Goal: Information Seeking & Learning: Learn about a topic

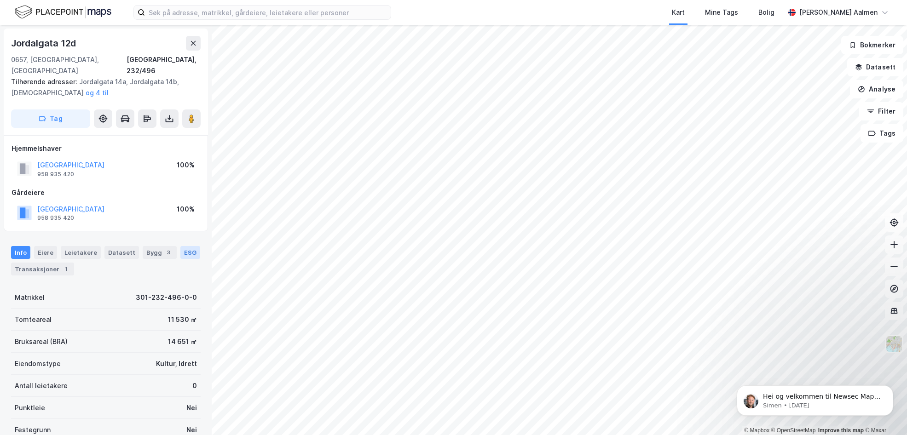
click at [180, 246] on div "ESG" at bounding box center [190, 252] width 20 height 13
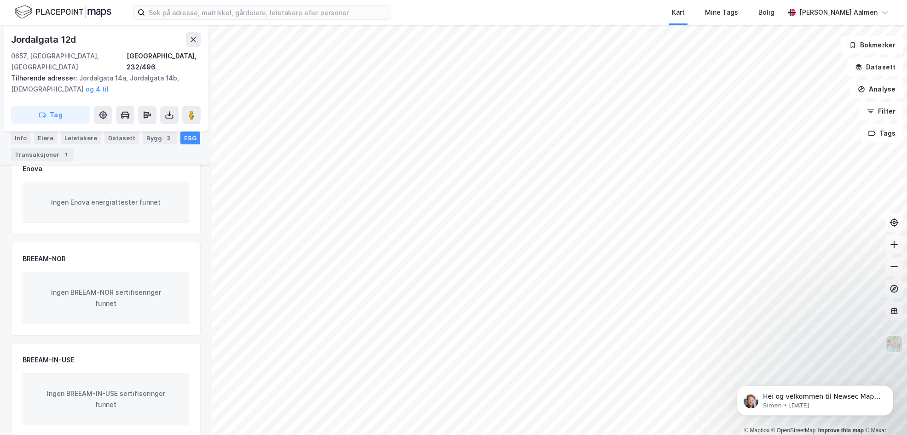
scroll to position [137, 0]
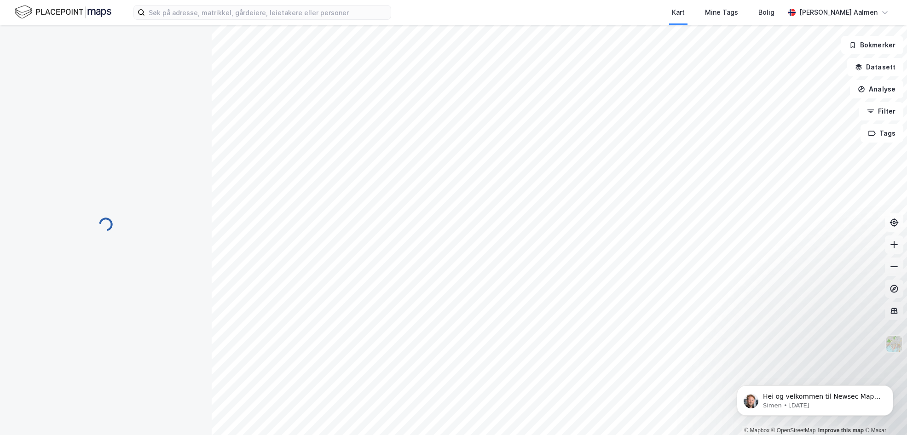
scroll to position [137, 0]
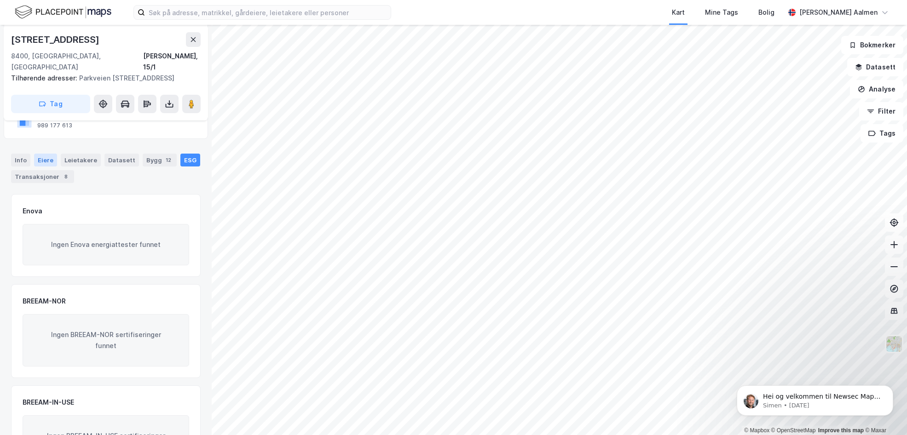
click at [49, 154] on div "Eiere" at bounding box center [45, 160] width 23 height 13
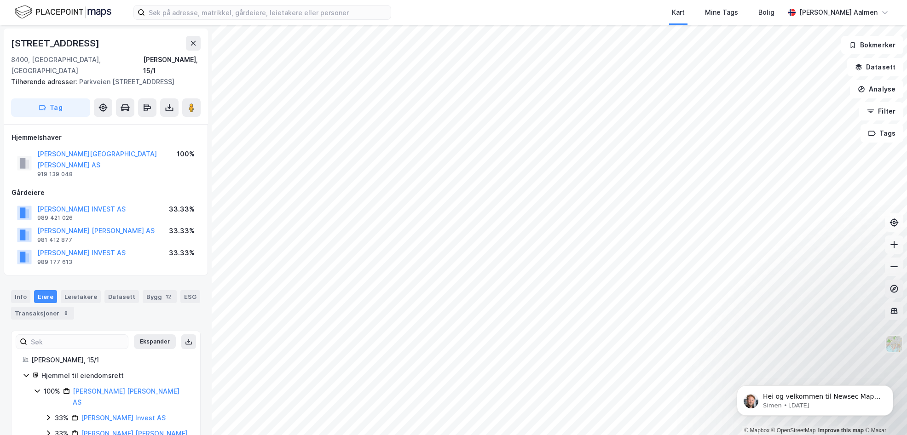
click at [896, 289] on icon at bounding box center [893, 288] width 9 height 9
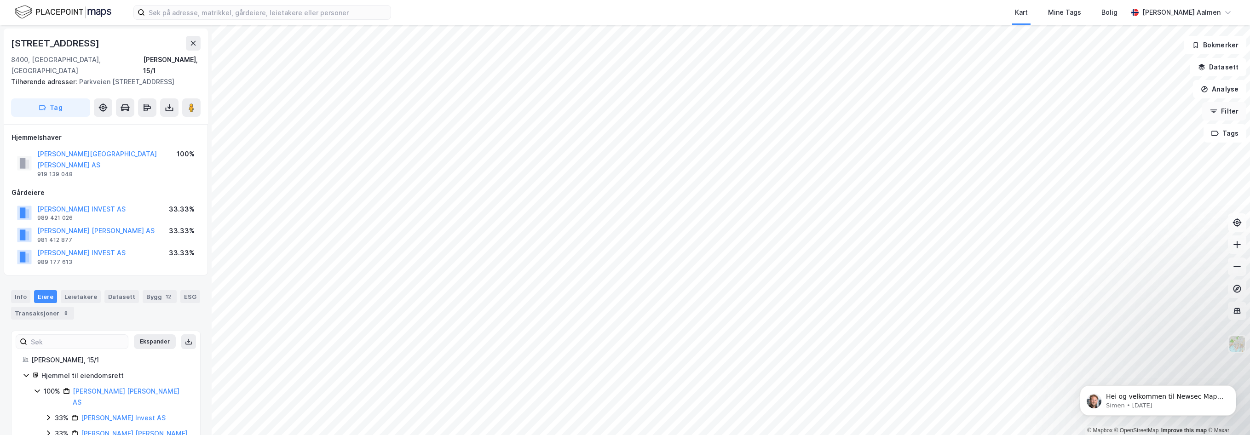
click at [906, 115] on button "Filter" at bounding box center [1224, 111] width 44 height 18
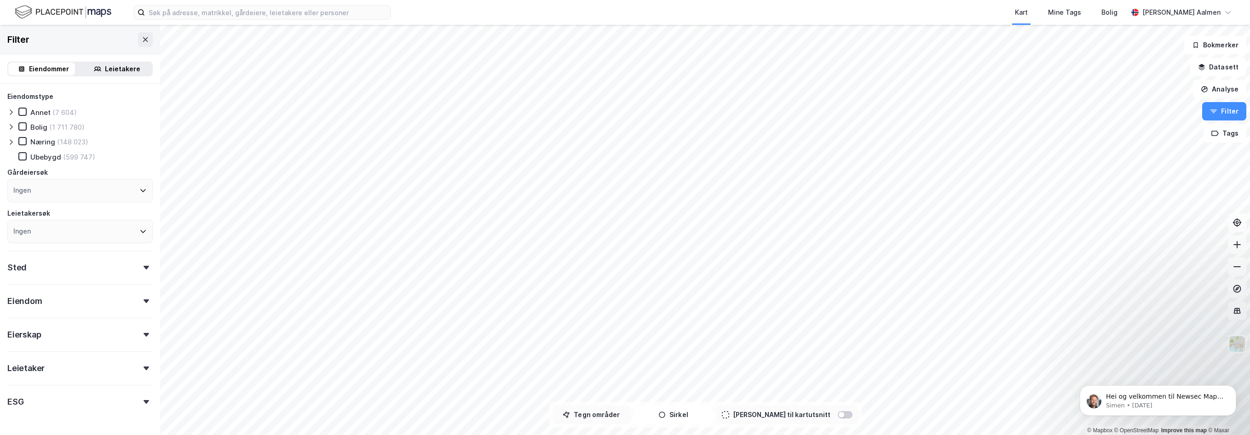
click at [606, 419] on button "Tegn områder" at bounding box center [591, 415] width 78 height 18
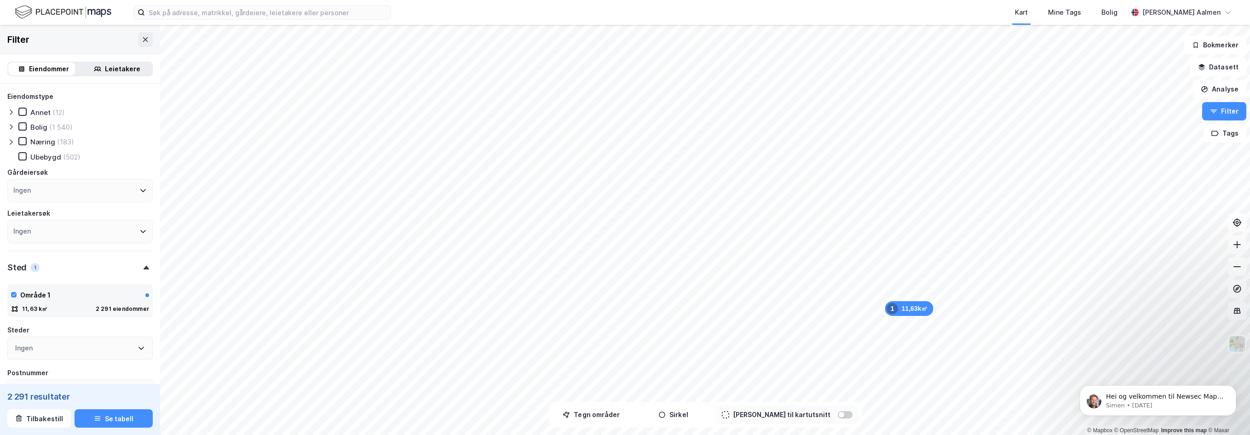
click at [27, 144] on div "Næring (183)" at bounding box center [46, 141] width 56 height 9
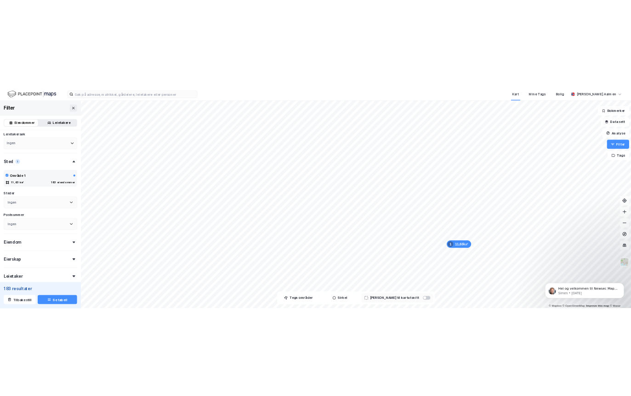
scroll to position [138, 0]
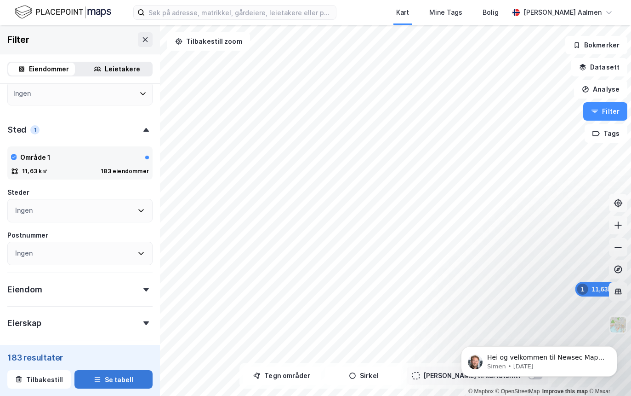
click at [118, 379] on button "Se tabell" at bounding box center [114, 379] width 78 height 18
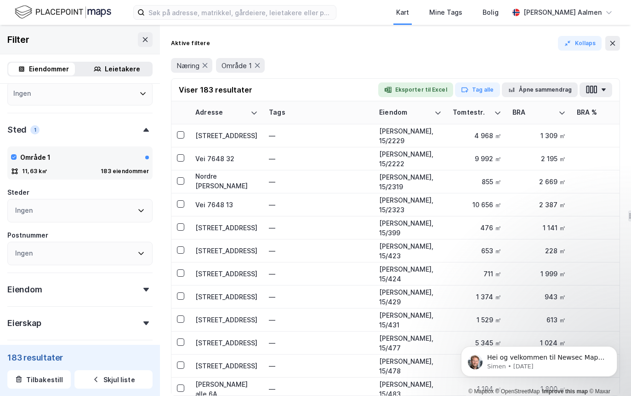
scroll to position [230, 0]
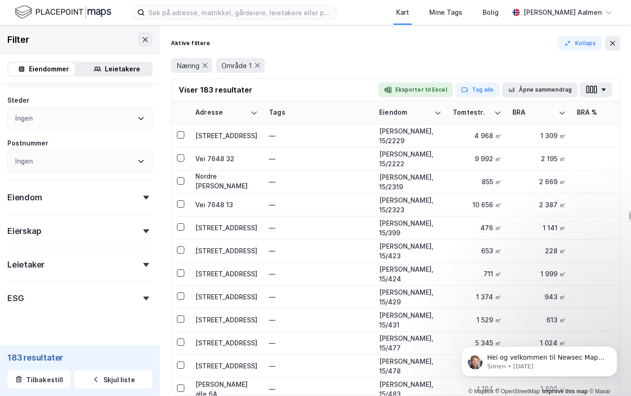
click at [104, 293] on div "ESG" at bounding box center [79, 294] width 145 height 26
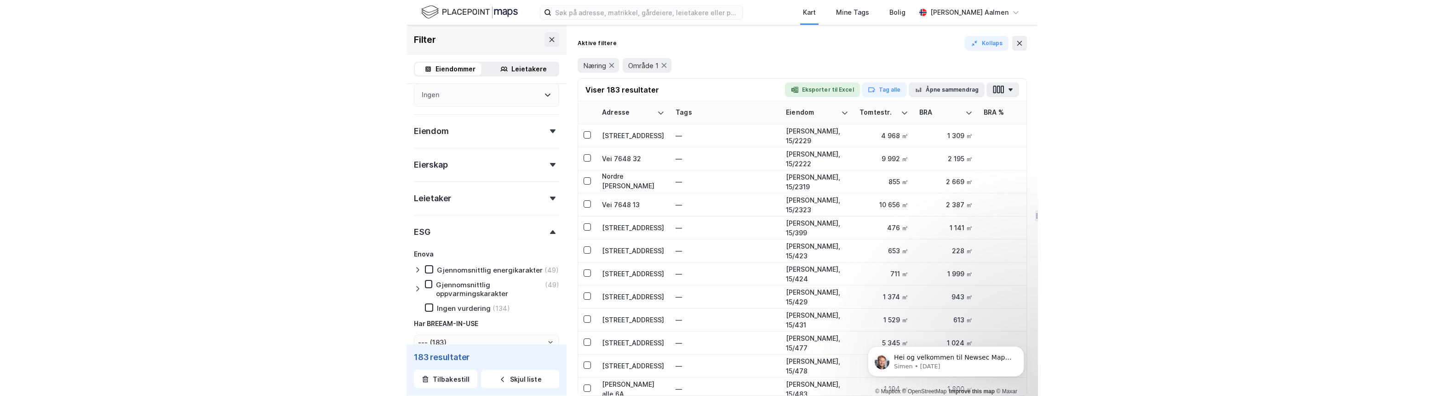
scroll to position [322, 0]
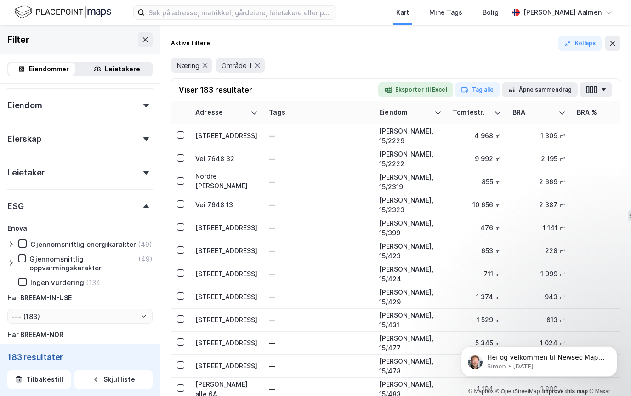
click at [57, 287] on div "Ingen vurdering" at bounding box center [57, 282] width 54 height 9
type input "--- (134)"
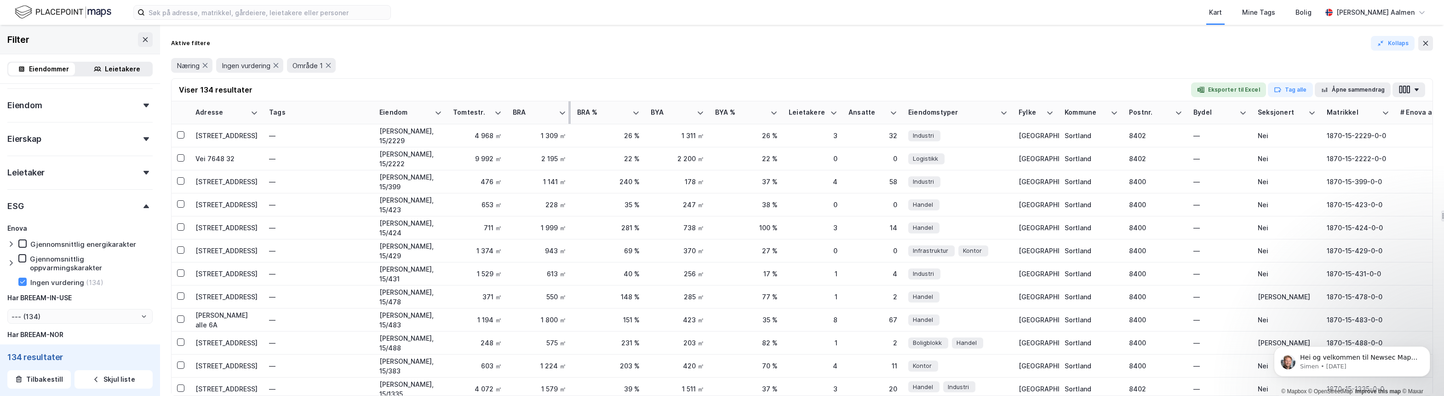
click at [534, 111] on div "BRA" at bounding box center [534, 112] width 42 height 9
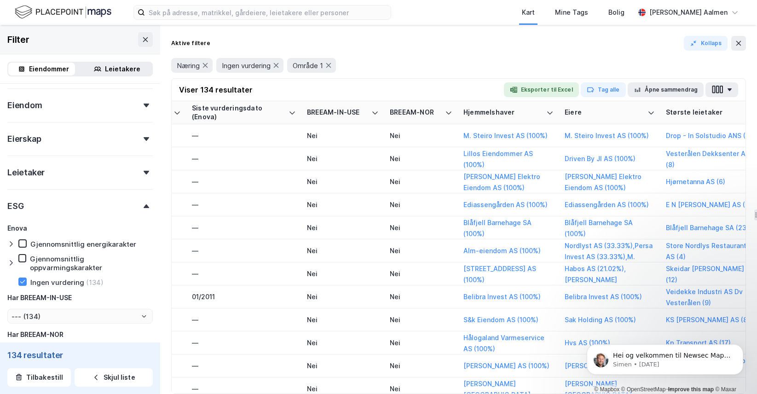
scroll to position [1472, 1374]
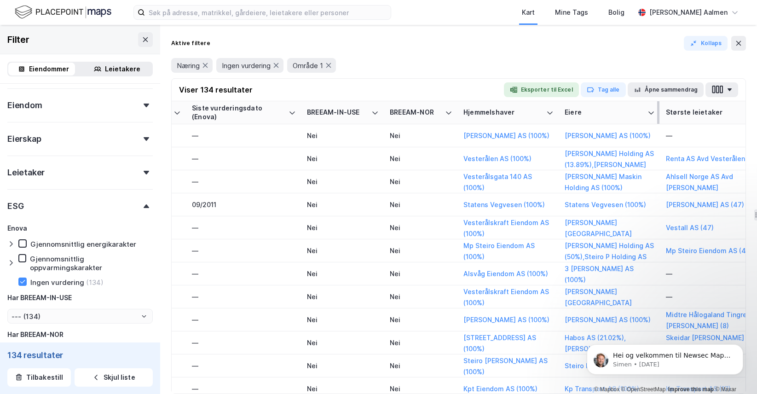
click at [642, 112] on div "Eiere" at bounding box center [603, 112] width 79 height 9
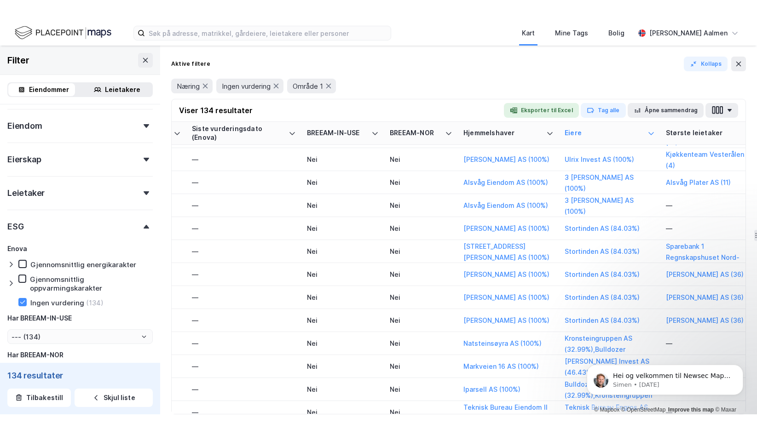
scroll to position [690, 1374]
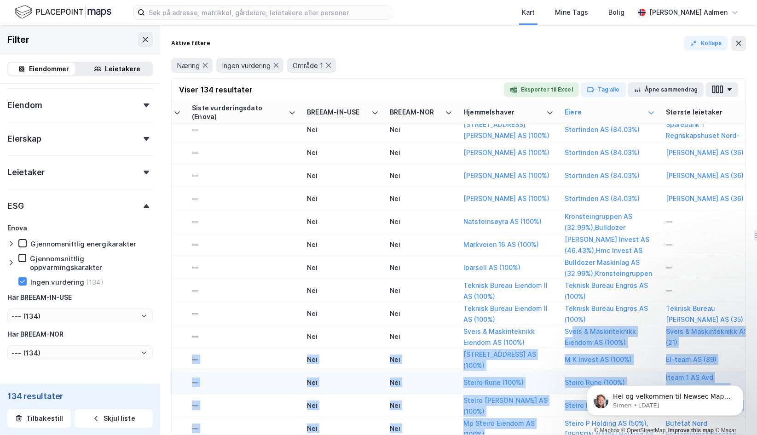
drag, startPoint x: 573, startPoint y: 426, endPoint x: 561, endPoint y: 425, distance: 12.0
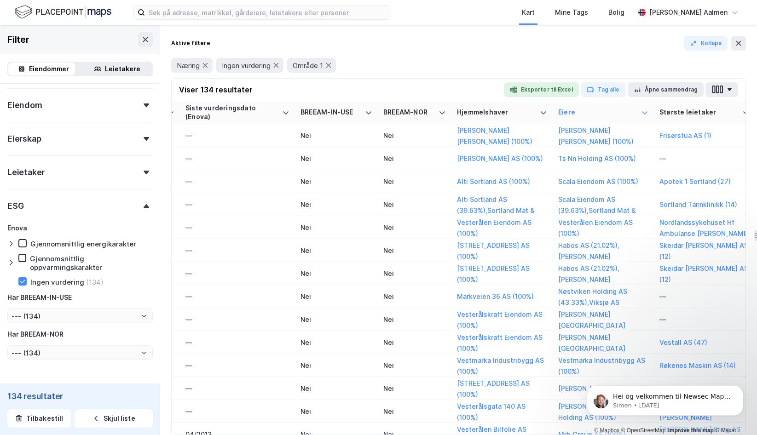
scroll to position [0, 0]
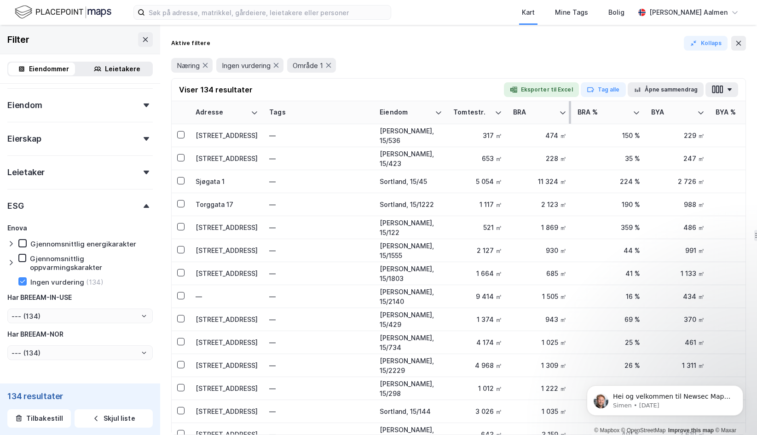
click at [546, 113] on div "BRA" at bounding box center [534, 112] width 42 height 9
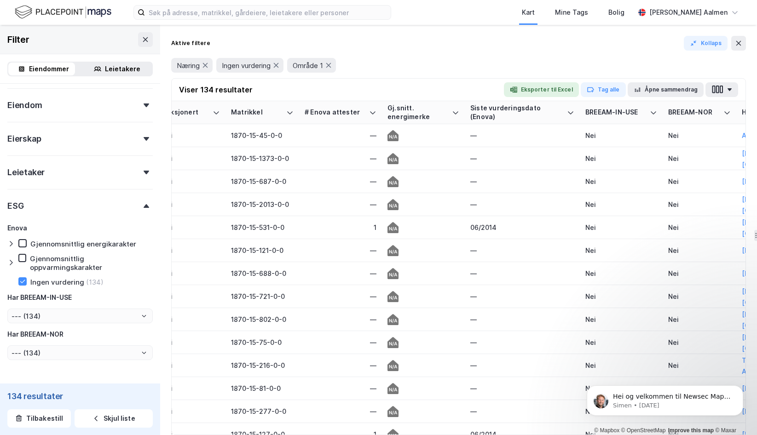
scroll to position [0, 1397]
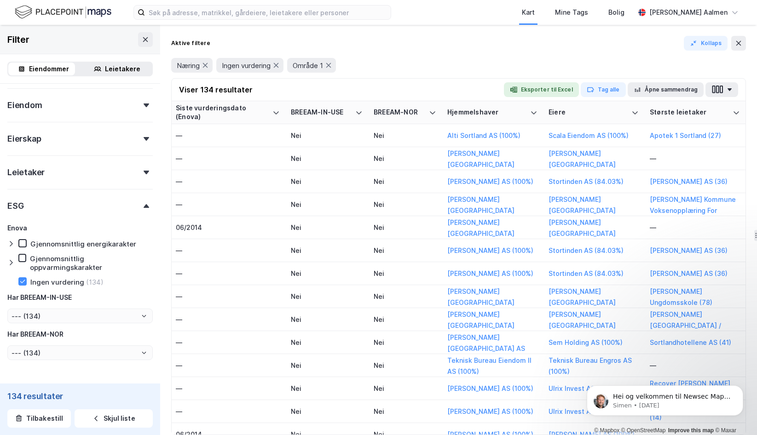
click at [574, 427] on html "Hei og velkommen til Newsec Maps, [PERSON_NAME] det er du lurer på så er det ba…" at bounding box center [665, 398] width 184 height 64
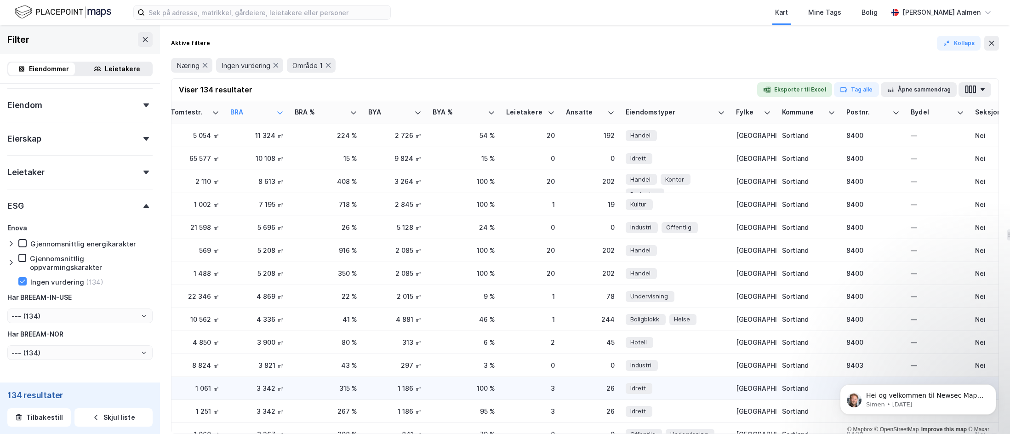
scroll to position [0, 200]
